Goal: Task Accomplishment & Management: Complete application form

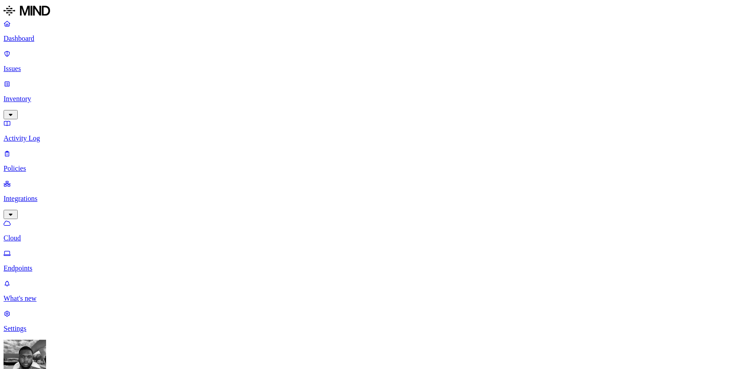
click at [50, 43] on link "Dashboard" at bounding box center [370, 30] width 732 height 23
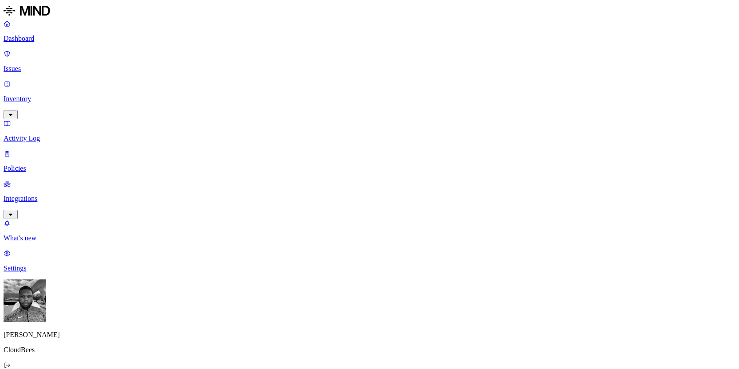
click at [45, 65] on p "Issues" at bounding box center [370, 69] width 732 height 8
click at [43, 95] on p "Inventory" at bounding box center [370, 99] width 732 height 8
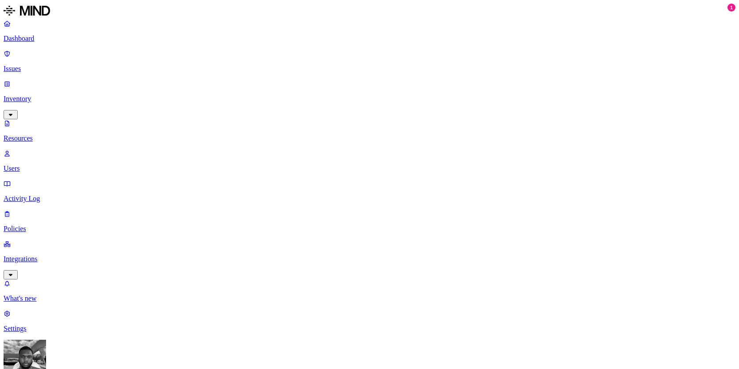
click at [38, 149] on link "Users" at bounding box center [370, 160] width 732 height 23
click at [42, 194] on p "Activity Log" at bounding box center [370, 198] width 732 height 8
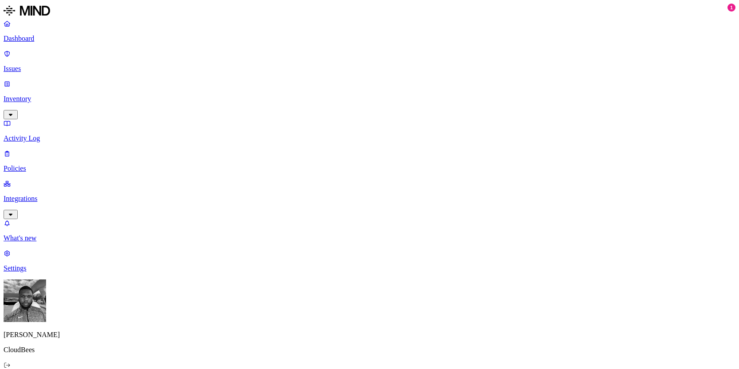
click at [40, 164] on p "Policies" at bounding box center [370, 168] width 732 height 8
click at [222, 84] on span "Endpoint" at bounding box center [209, 88] width 26 height 8
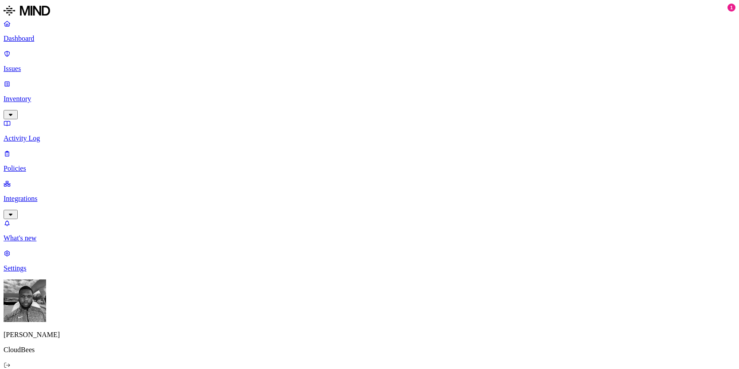
click at [196, 46] on div "Cloud" at bounding box center [196, 56] width 0 height 24
click at [67, 199] on nav "Dashboard Issues Inventory Activity Log Policies Integrations What's new 1 Sett…" at bounding box center [370, 145] width 732 height 252
click at [70, 194] on p "Integrations" at bounding box center [370, 198] width 732 height 8
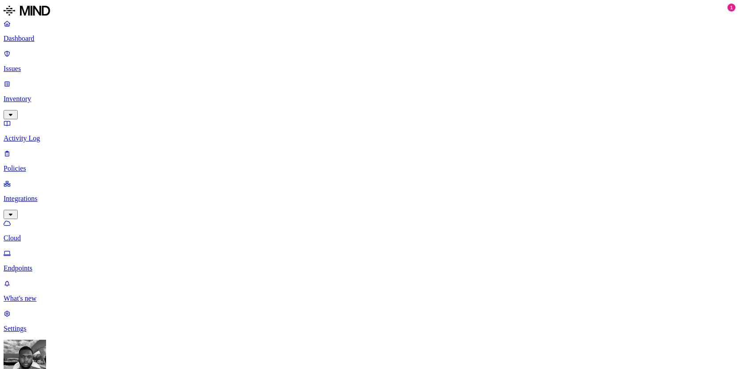
click at [38, 249] on link "Endpoints" at bounding box center [370, 260] width 732 height 23
click at [58, 164] on p "Policies" at bounding box center [370, 168] width 732 height 8
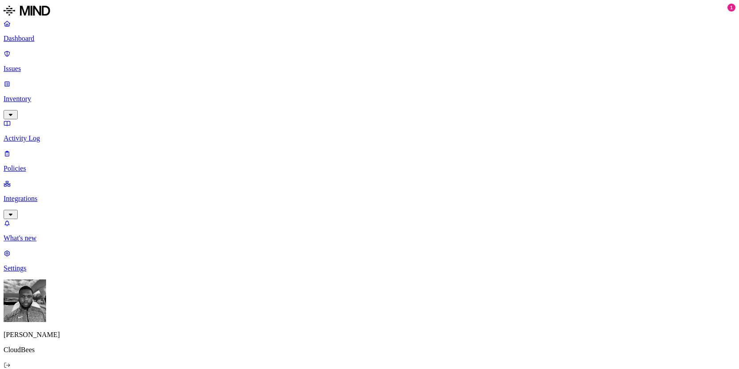
click at [211, 60] on span "Cloud" at bounding box center [204, 64] width 17 height 8
drag, startPoint x: 511, startPoint y: 33, endPoint x: 614, endPoint y: 35, distance: 103.7
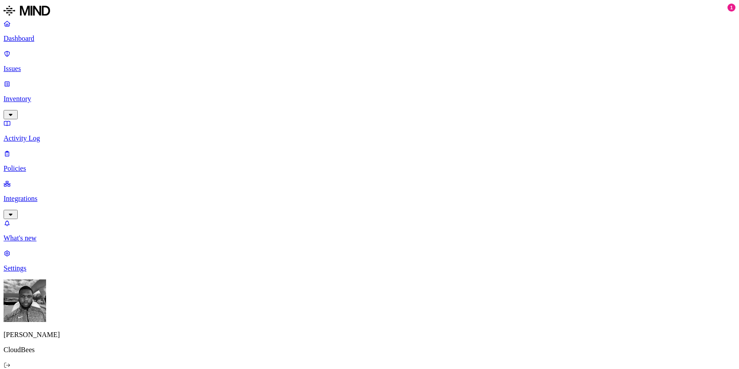
copy h3 "Secret shared with external user"
drag, startPoint x: 609, startPoint y: 126, endPoint x: 635, endPoint y: 126, distance: 25.7
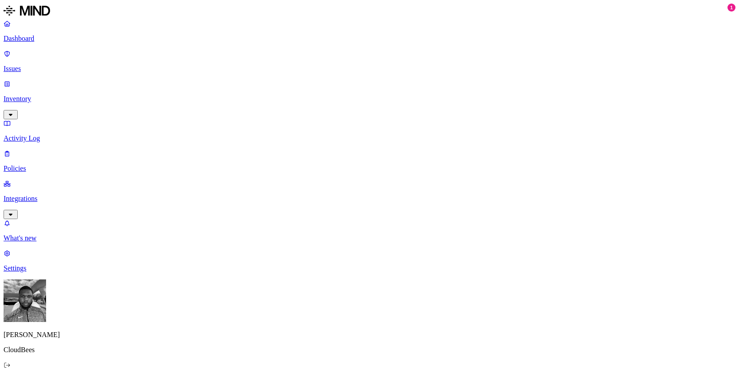
copy span "Severity"
drag, startPoint x: 504, startPoint y: 154, endPoint x: 483, endPoint y: 154, distance: 20.8
drag, startPoint x: 504, startPoint y: 158, endPoint x: 489, endPoint y: 157, distance: 15.1
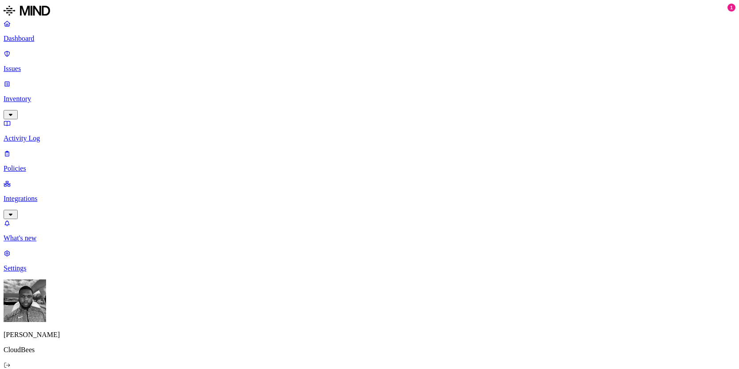
copy span "Risks"
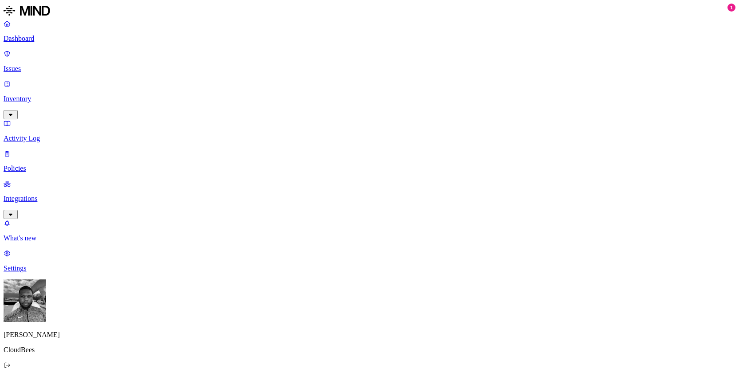
drag, startPoint x: 512, startPoint y: 29, endPoint x: 606, endPoint y: 30, distance: 93.9
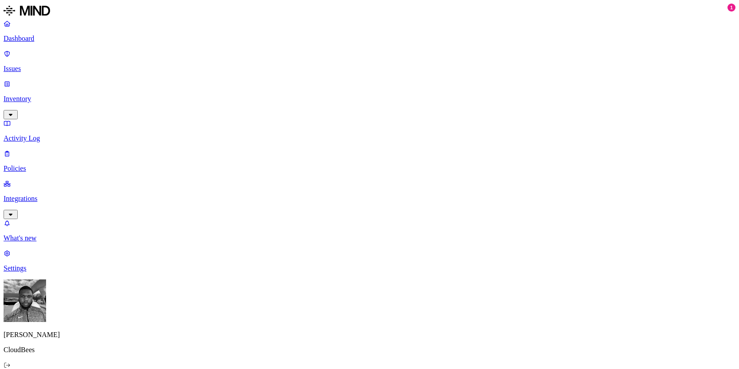
copy h3 "Valid key detected in resource"
drag, startPoint x: 159, startPoint y: 101, endPoint x: 233, endPoint y: 103, distance: 74.4
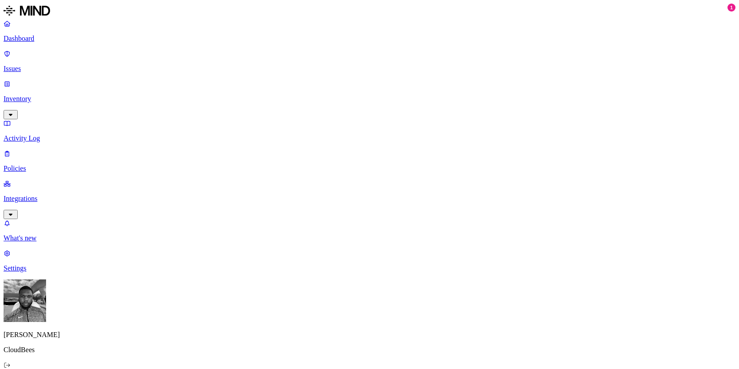
drag, startPoint x: 244, startPoint y: 102, endPoint x: 156, endPoint y: 102, distance: 87.3
drag, startPoint x: 512, startPoint y: 32, endPoint x: 608, endPoint y: 30, distance: 96.6
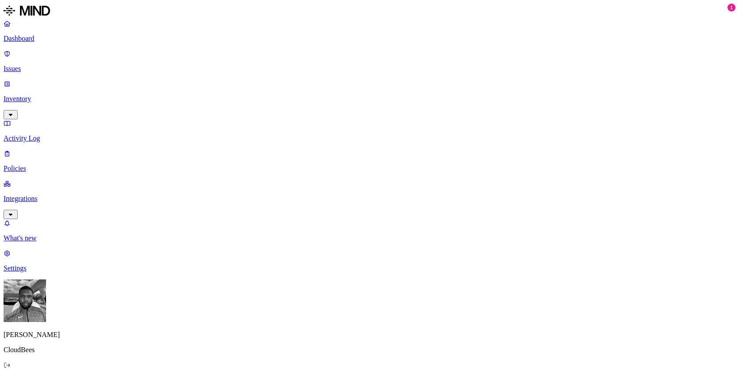
copy h3 "SSN shared with external user"
drag, startPoint x: 510, startPoint y: 31, endPoint x: 683, endPoint y: 33, distance: 172.3
copy h3 "Credit card number shared with external user"
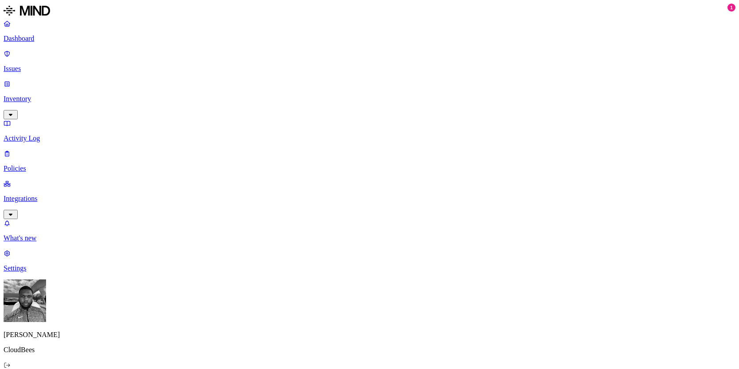
drag, startPoint x: 511, startPoint y: 29, endPoint x: 618, endPoint y: 31, distance: 107.2
copy h3 "PII data shared with external user"
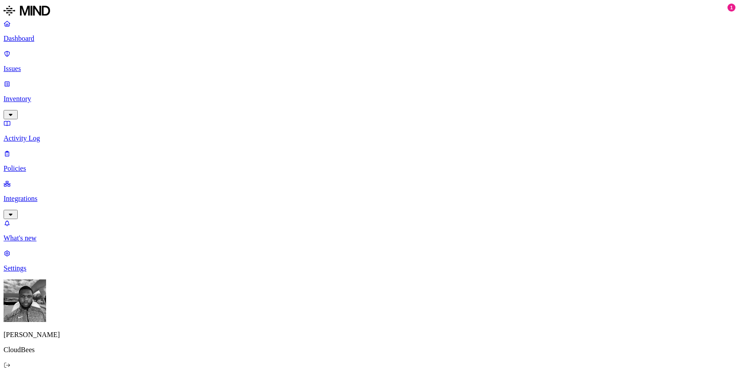
drag, startPoint x: 508, startPoint y: 31, endPoint x: 630, endPoint y: 29, distance: 122.7
copy h3 "Suspicious file deletions by a user"
click at [85, 207] on nav "Dashboard Issues Inventory Activity Log Policies Integrations What's new 1 Sett…" at bounding box center [370, 145] width 732 height 252
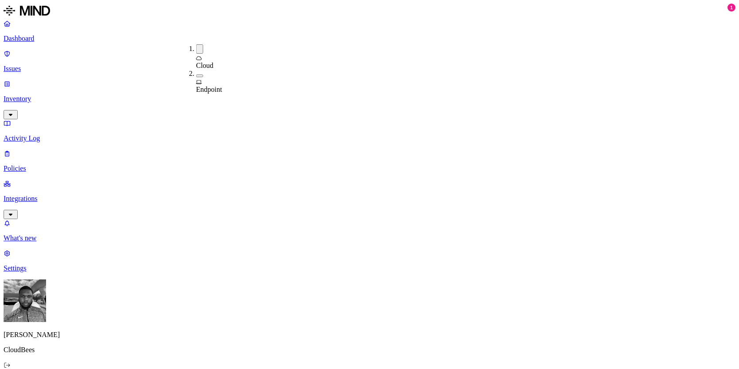
click at [211, 85] on span "Endpoint" at bounding box center [209, 89] width 26 height 8
click at [196, 47] on div "Cloud" at bounding box center [196, 56] width 0 height 25
drag, startPoint x: 159, startPoint y: 64, endPoint x: 215, endPoint y: 65, distance: 56.7
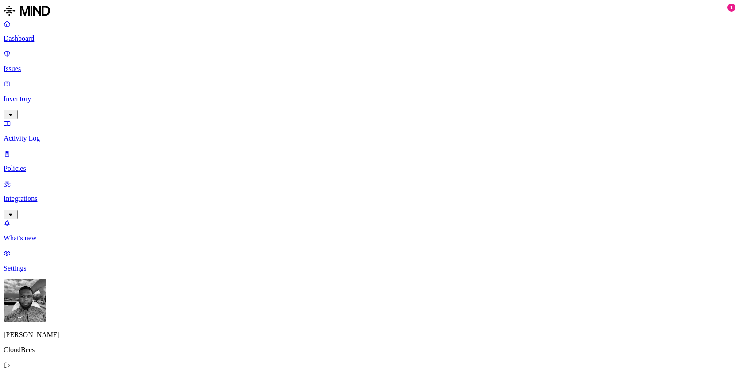
drag, startPoint x: 511, startPoint y: 32, endPoint x: 607, endPoint y: 35, distance: 96.2
copy h3 "Chrome AI Blocking"
drag, startPoint x: 499, startPoint y: 131, endPoint x: 534, endPoint y: 132, distance: 34.6
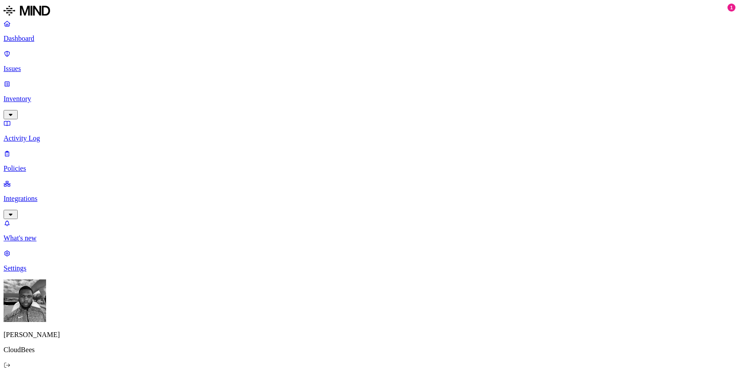
drag, startPoint x: 159, startPoint y: 82, endPoint x: 216, endPoint y: 88, distance: 56.5
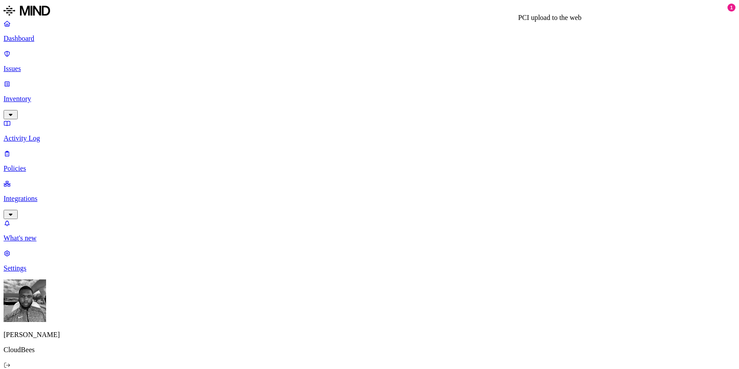
drag, startPoint x: 511, startPoint y: 31, endPoint x: 579, endPoint y: 32, distance: 68.7
drag, startPoint x: 490, startPoint y: 74, endPoint x: 719, endPoint y: 85, distance: 228.8
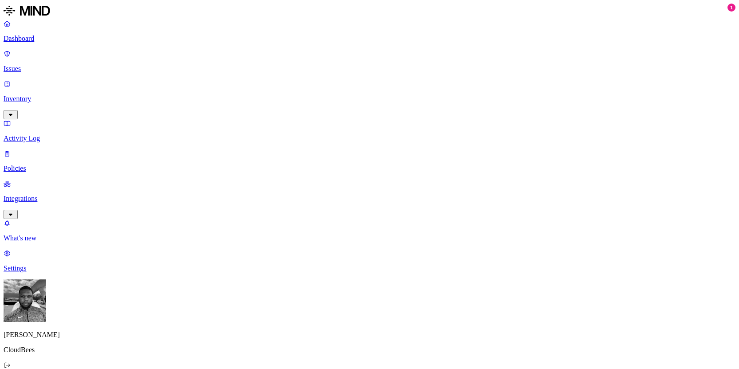
click at [196, 52] on div "Cloud" at bounding box center [196, 60] width 0 height 16
click at [196, 70] on div "Endpoint" at bounding box center [196, 82] width 0 height 25
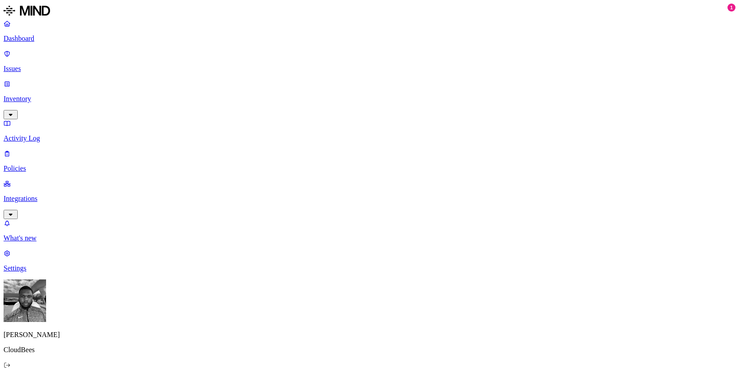
drag, startPoint x: 490, startPoint y: 76, endPoint x: 520, endPoint y: 100, distance: 38.8
drag, startPoint x: 488, startPoint y: 75, endPoint x: 532, endPoint y: 83, distance: 45.4
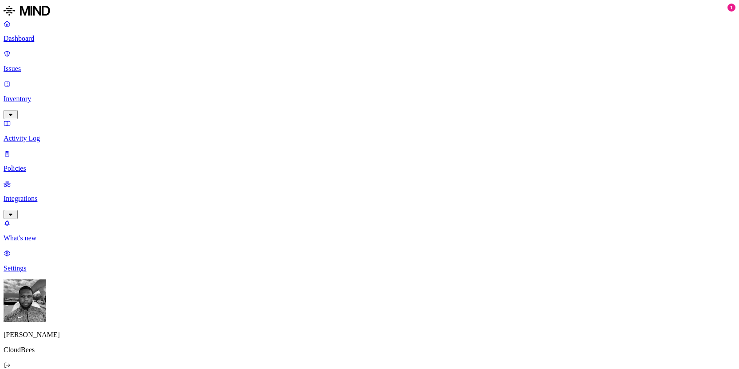
click at [53, 164] on p "Policies" at bounding box center [370, 168] width 732 height 8
drag, startPoint x: 484, startPoint y: 76, endPoint x: 660, endPoint y: 77, distance: 175.4
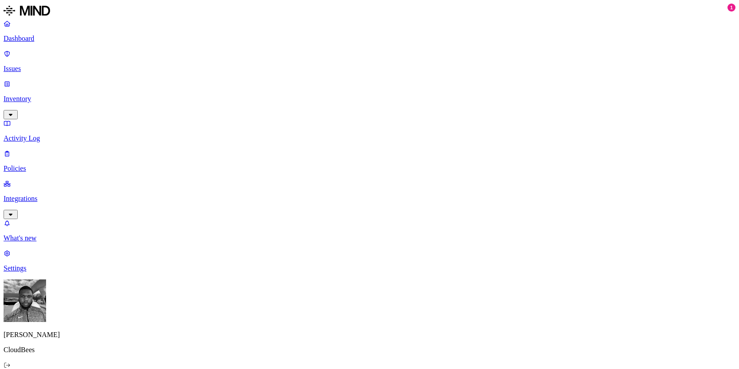
drag, startPoint x: 660, startPoint y: 77, endPoint x: 488, endPoint y: 76, distance: 171.4
click at [196, 78] on icon at bounding box center [199, 80] width 6 height 4
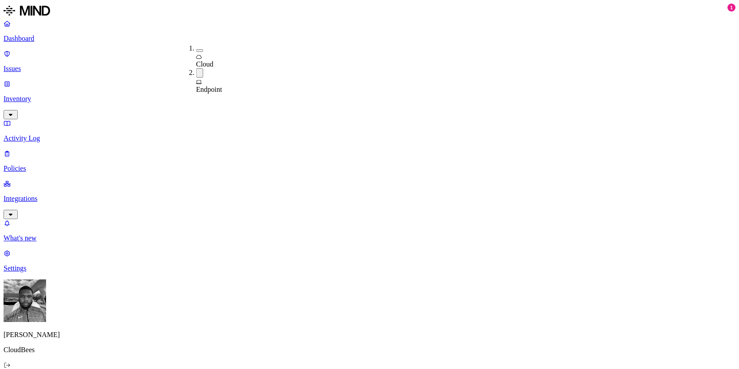
drag, startPoint x: 509, startPoint y: 34, endPoint x: 598, endPoint y: 34, distance: 88.6
drag, startPoint x: 489, startPoint y: 109, endPoint x: 556, endPoint y: 128, distance: 69.1
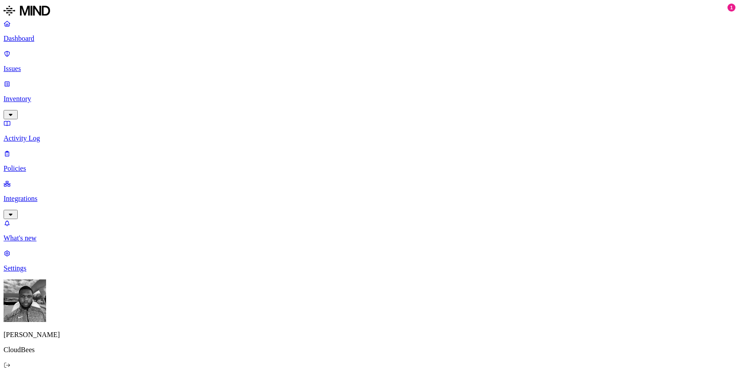
drag, startPoint x: 512, startPoint y: 32, endPoint x: 602, endPoint y: 33, distance: 90.4
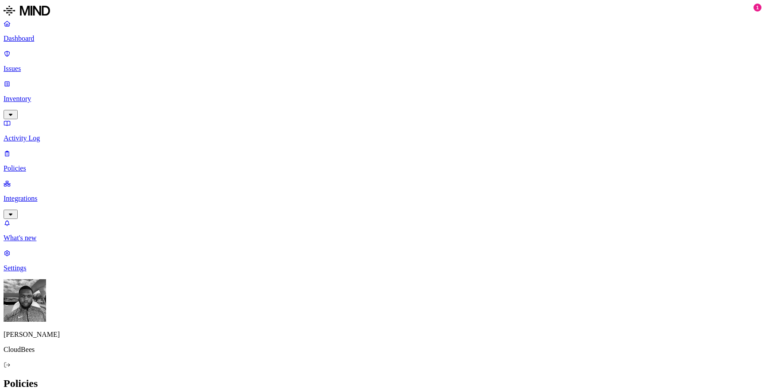
drag, startPoint x: 513, startPoint y: 73, endPoint x: 751, endPoint y: 85, distance: 237.7
click at [196, 68] on div "Endpoint" at bounding box center [196, 80] width 0 height 25
click at [196, 49] on button "button" at bounding box center [199, 50] width 7 height 3
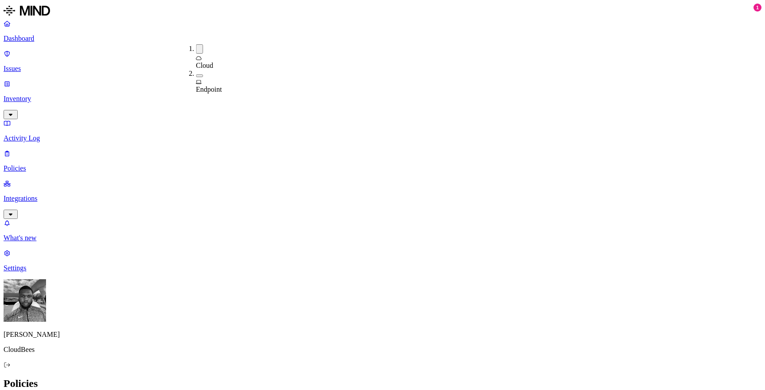
drag, startPoint x: 516, startPoint y: 111, endPoint x: 688, endPoint y: 111, distance: 172.3
drag, startPoint x: 536, startPoint y: 30, endPoint x: 644, endPoint y: 31, distance: 108.1
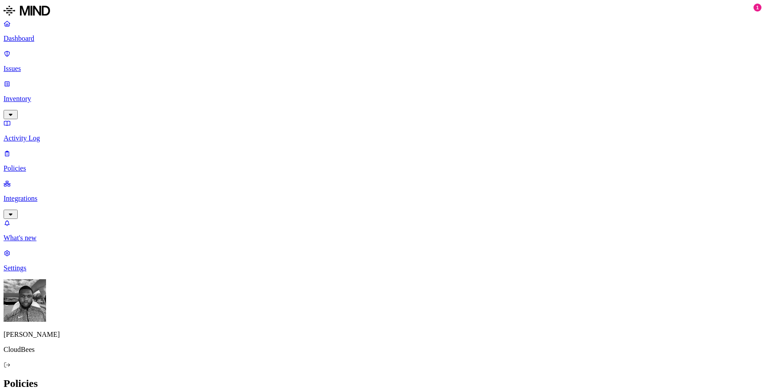
drag, startPoint x: 515, startPoint y: 109, endPoint x: 694, endPoint y: 109, distance: 178.9
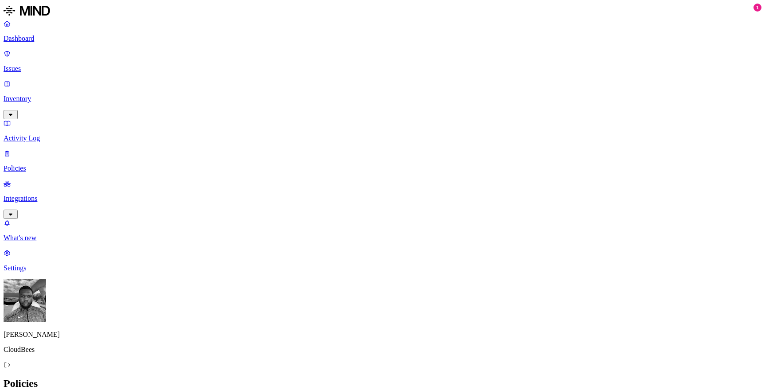
drag, startPoint x: 535, startPoint y: 33, endPoint x: 660, endPoint y: 34, distance: 124.9
copy h3 "Suspicious downloads by a user"
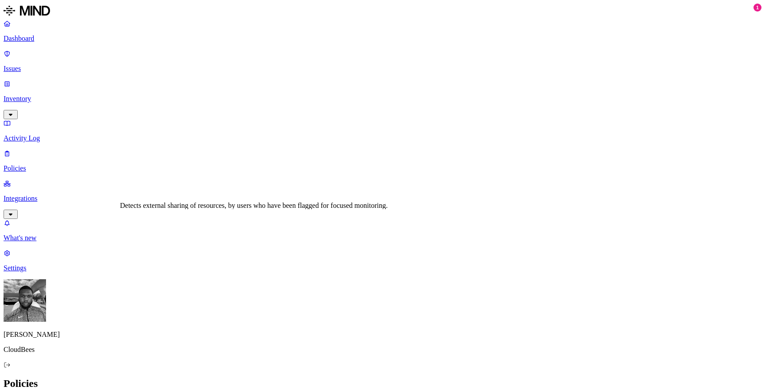
drag, startPoint x: 537, startPoint y: 31, endPoint x: 669, endPoint y: 32, distance: 132.0
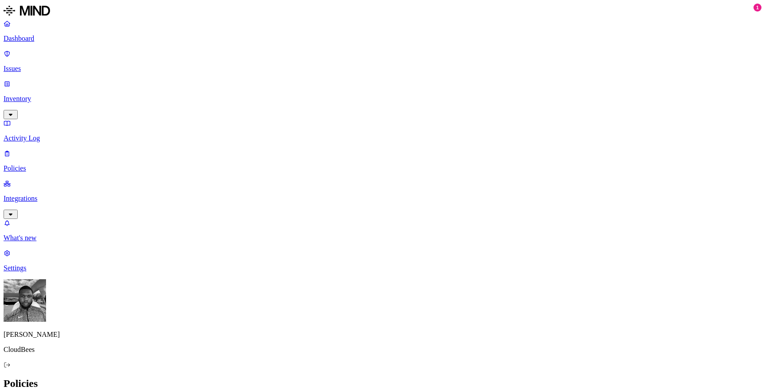
copy h3 "Resource shared externally by risky user"
drag, startPoint x: 518, startPoint y: 74, endPoint x: 560, endPoint y: 81, distance: 43.1
copy div "Detects external sharing of resources, by users who have been flagged for focus…"
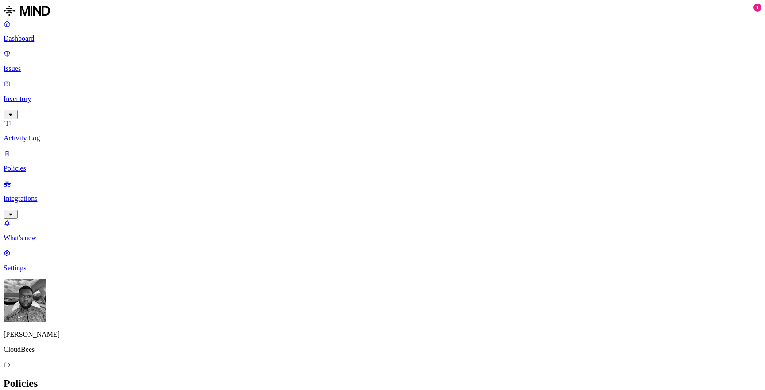
drag, startPoint x: 539, startPoint y: 33, endPoint x: 648, endPoint y: 35, distance: 109.0
copy h3 "Credit card detected in resource"
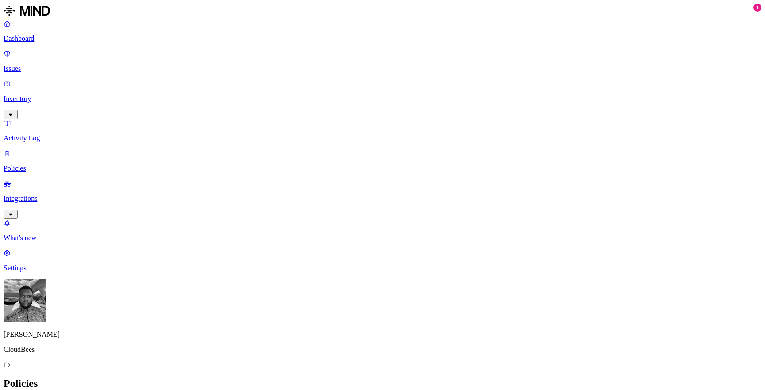
drag, startPoint x: 537, startPoint y: 33, endPoint x: 667, endPoint y: 30, distance: 130.2
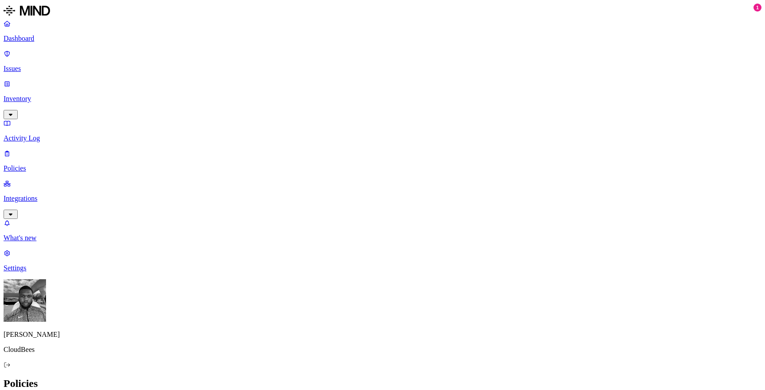
copy h3 "Suspicious file deletions by a risky user"
drag, startPoint x: 516, startPoint y: 109, endPoint x: 555, endPoint y: 116, distance: 39.3
copy div "Detects large or unusual file deletions, by users who have been flagged for foc…"
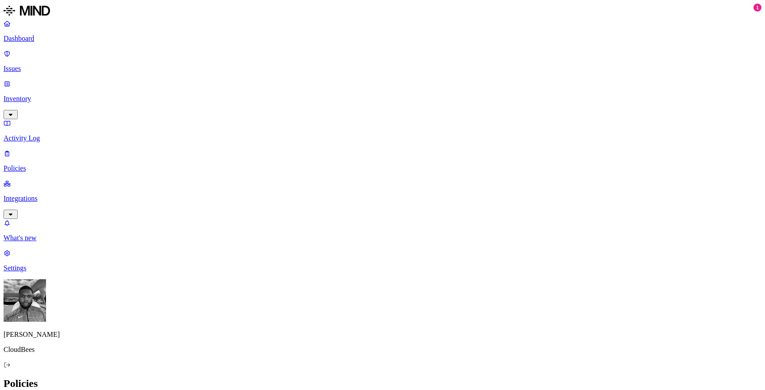
drag, startPoint x: 536, startPoint y: 31, endPoint x: 699, endPoint y: 36, distance: 163.5
copy h3 "Suspicious downloads of sensitive data by a user"
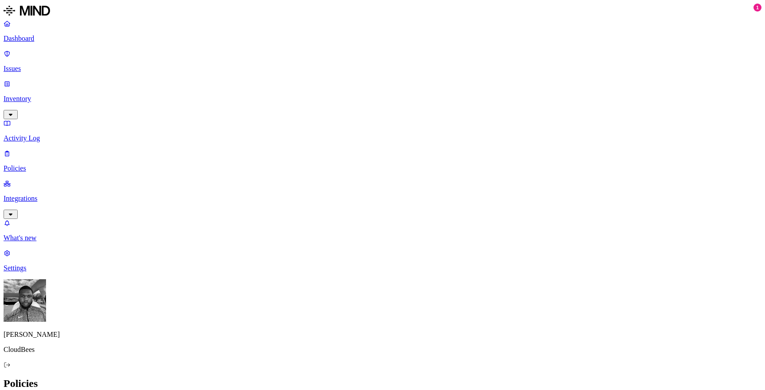
drag, startPoint x: 536, startPoint y: 31, endPoint x: 641, endPoint y: 31, distance: 105.0
copy h3 "SSN detected in resource"
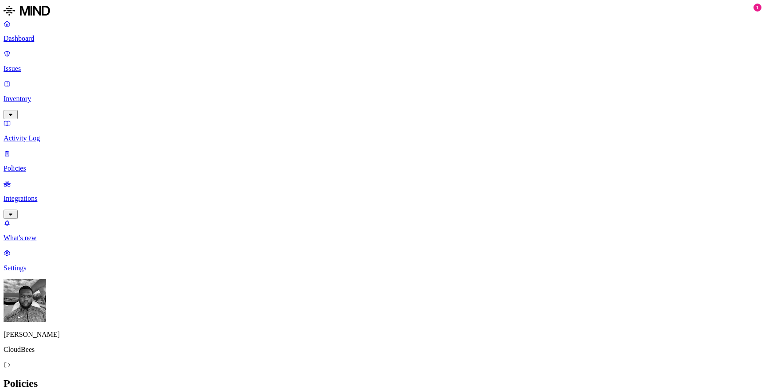
drag, startPoint x: 536, startPoint y: 28, endPoint x: 639, endPoint y: 28, distance: 103.2
copy h3 "Secrets detected in resource"
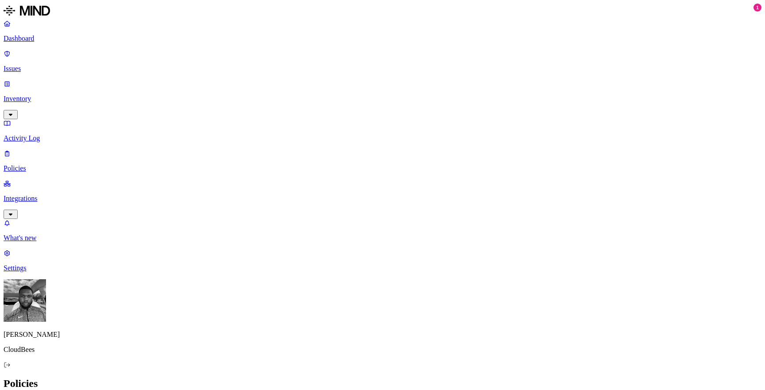
drag, startPoint x: 533, startPoint y: 30, endPoint x: 667, endPoint y: 30, distance: 133.8
copy h3 "Resource shared with external user"
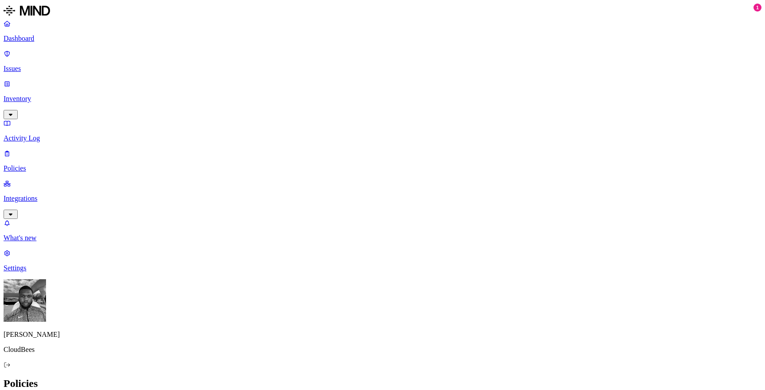
drag, startPoint x: 512, startPoint y: 106, endPoint x: 703, endPoint y: 117, distance: 192.1
drag, startPoint x: 517, startPoint y: 108, endPoint x: 690, endPoint y: 115, distance: 172.4
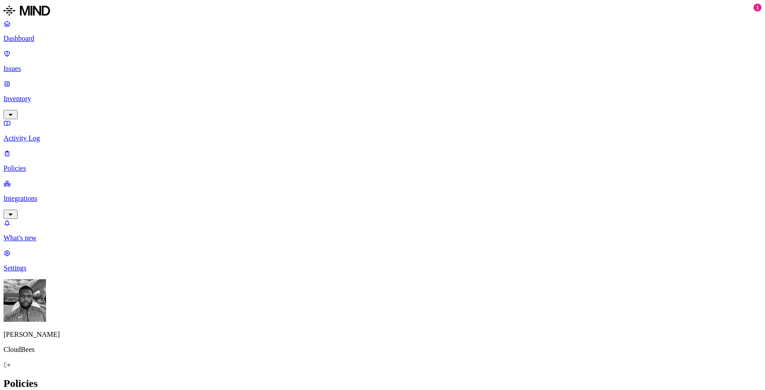
copy div "Detects external sharing of resources in the cloud. Improper handling of data s…"
click at [73, 194] on p "Integrations" at bounding box center [383, 198] width 758 height 8
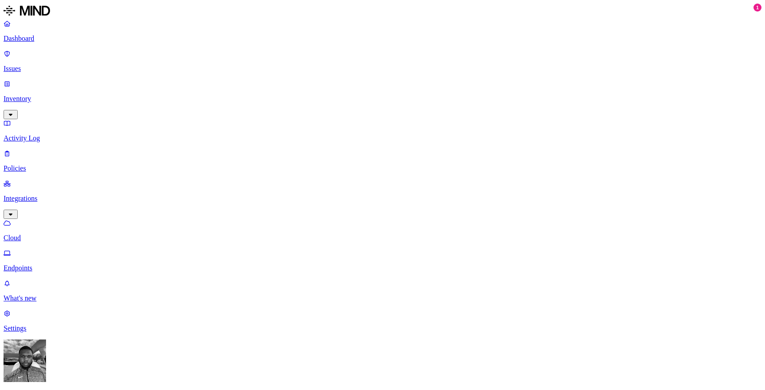
click at [76, 264] on p "Endpoints" at bounding box center [383, 268] width 758 height 8
click at [65, 179] on link "Integrations" at bounding box center [383, 198] width 758 height 38
click at [50, 164] on p "Policies" at bounding box center [383, 168] width 758 height 8
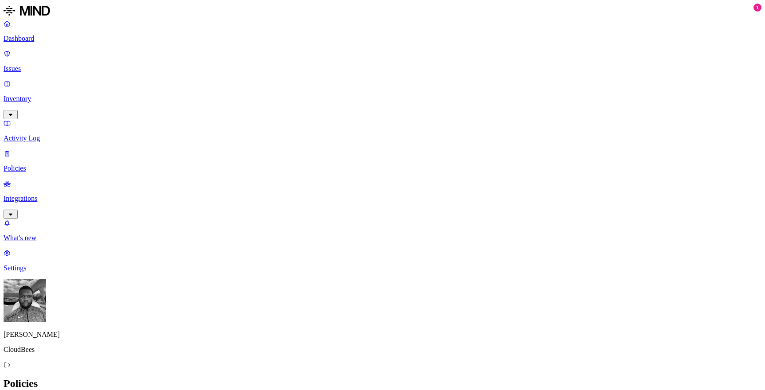
click at [332, 268] on label "File type" at bounding box center [326, 270] width 12 height 16
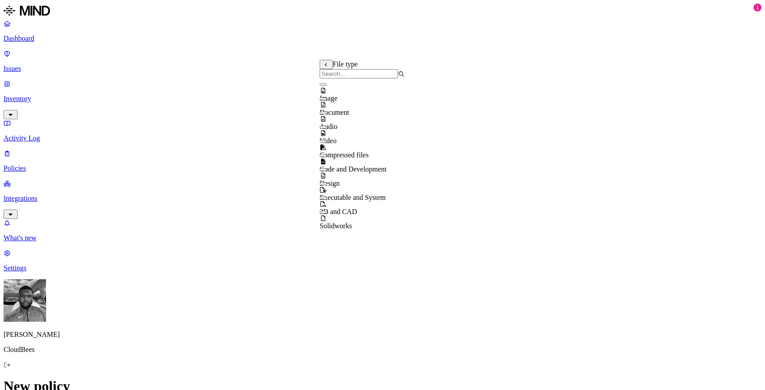
scroll to position [14, 0]
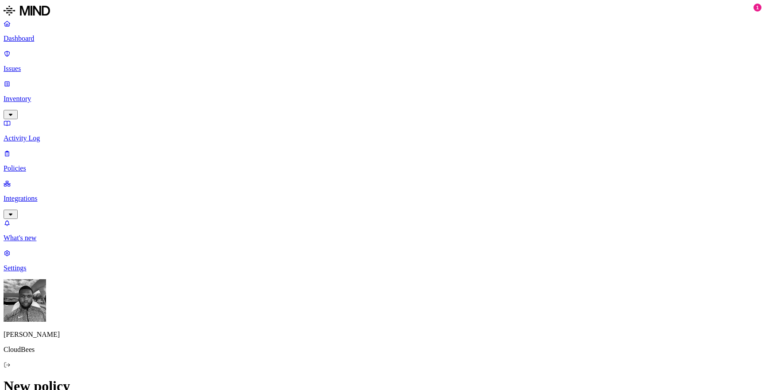
click at [331, 256] on label "Data type" at bounding box center [326, 256] width 13 height 16
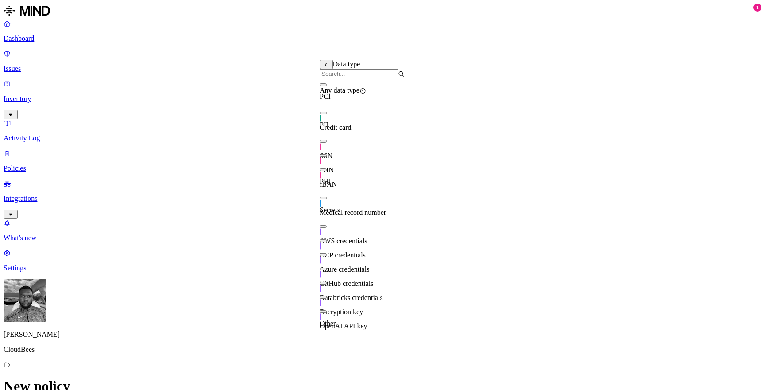
scroll to position [43, 0]
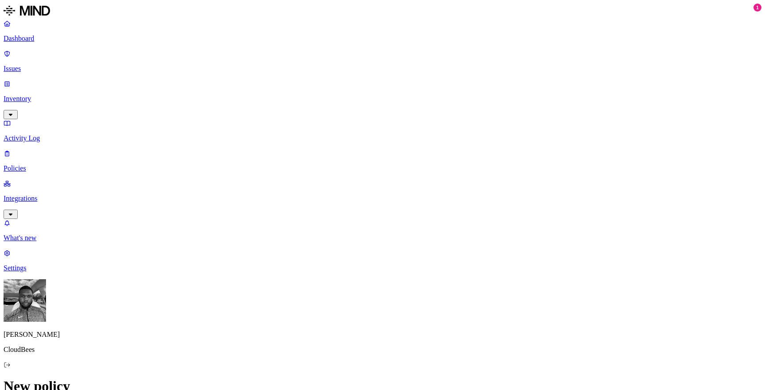
click at [337, 241] on label "Classification" at bounding box center [339, 238] width 39 height 8
